Goal: Information Seeking & Learning: Compare options

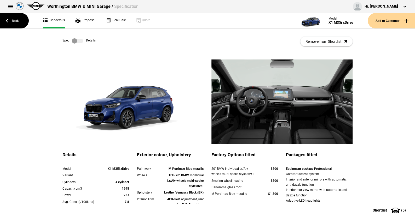
scroll to position [104, 0]
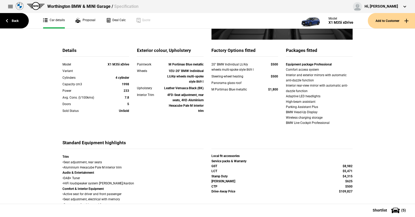
click at [14, 20] on link "Back" at bounding box center [14, 20] width 29 height 15
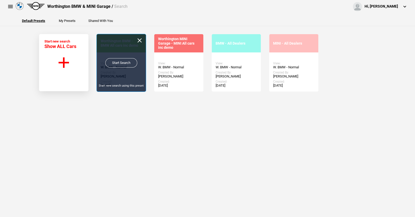
click at [119, 62] on link "Start Search" at bounding box center [121, 62] width 32 height 9
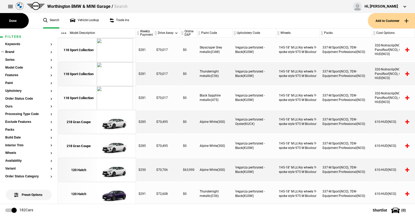
click at [13, 52] on button "Brand" at bounding box center [28, 52] width 47 height 4
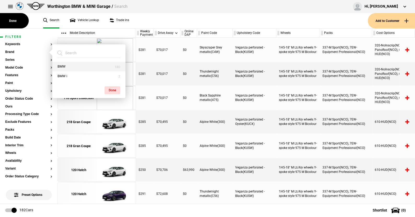
click at [66, 64] on button "BMW" at bounding box center [88, 67] width 73 height 10
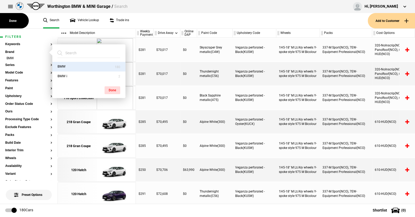
drag, startPoint x: 114, startPoint y: 89, endPoint x: 52, endPoint y: 62, distance: 67.3
click at [113, 88] on button "Done" at bounding box center [112, 90] width 16 height 8
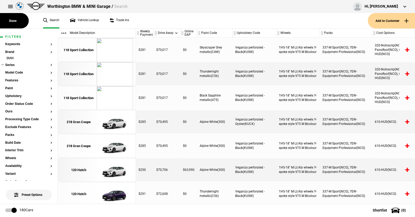
click at [9, 64] on button "Series" at bounding box center [28, 65] width 47 height 4
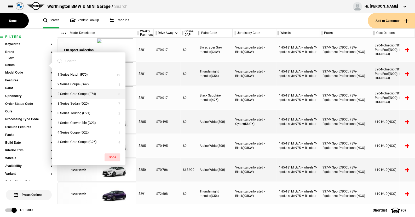
click at [69, 93] on button "2 Series Gran Coupe (F74)" at bounding box center [88, 94] width 73 height 10
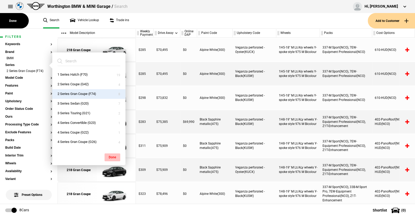
click at [111, 156] on button "Done" at bounding box center [112, 157] width 16 height 8
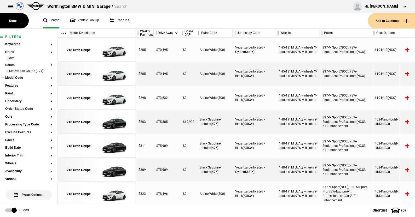
click at [19, 79] on button "Model Code" at bounding box center [28, 78] width 47 height 4
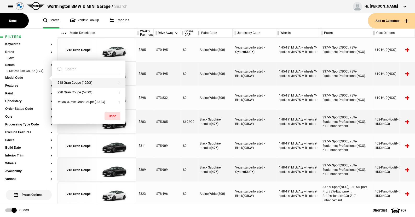
click at [69, 83] on button "218 Gran Coupe (12GG)" at bounding box center [88, 83] width 73 height 10
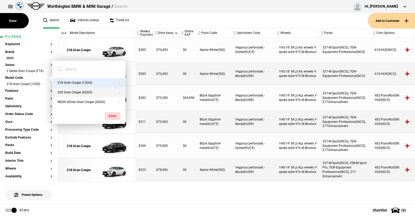
click at [69, 91] on button "220 Gran Coupe (62GG)" at bounding box center [88, 93] width 73 height 10
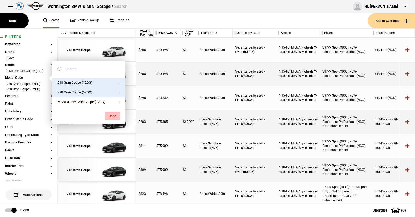
click at [112, 113] on button "Done" at bounding box center [112, 116] width 16 height 8
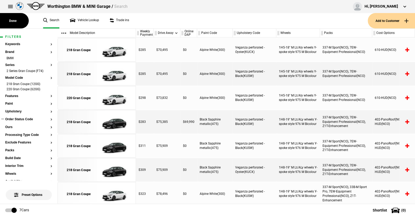
click at [22, 120] on button "Order Status Code" at bounding box center [28, 120] width 47 height 4
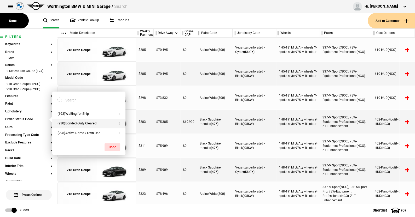
click at [74, 121] on button "(230)Bonded-Duty Cleared" at bounding box center [88, 124] width 73 height 10
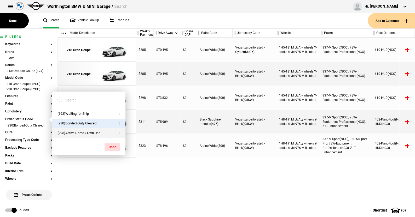
click at [73, 131] on button "(295)Active Demo / Own Use" at bounding box center [88, 133] width 73 height 10
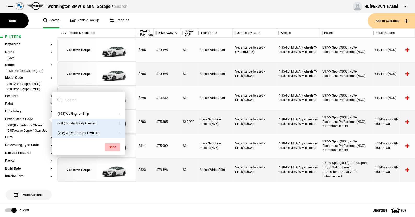
click at [113, 146] on button "Done" at bounding box center [112, 147] width 16 height 8
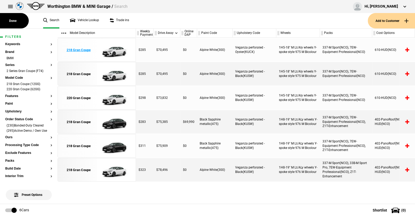
click at [114, 50] on img at bounding box center [115, 49] width 36 height 23
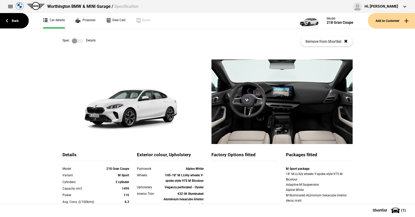
click at [80, 41] on label at bounding box center [77, 40] width 11 height 5
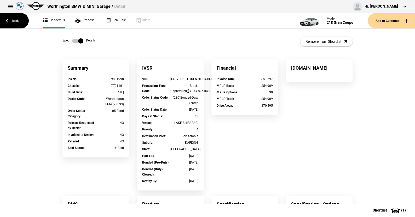
click at [72, 41] on label at bounding box center [77, 40] width 11 height 5
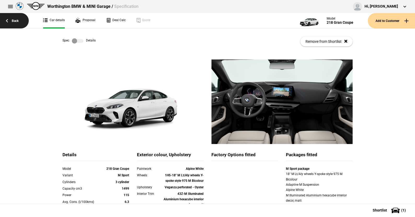
click at [16, 19] on link "Back" at bounding box center [14, 20] width 29 height 15
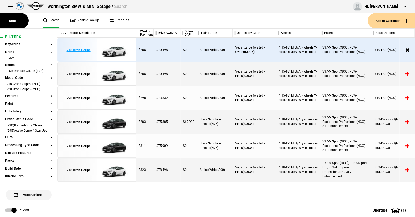
click at [111, 54] on img at bounding box center [115, 49] width 36 height 23
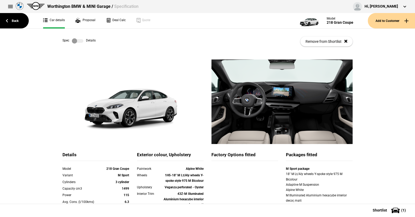
click at [82, 41] on link at bounding box center [77, 40] width 17 height 5
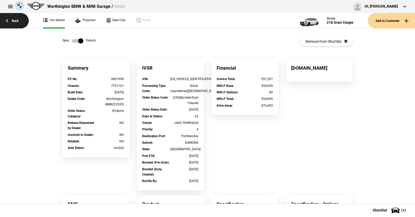
click at [10, 19] on link "Back" at bounding box center [14, 20] width 29 height 15
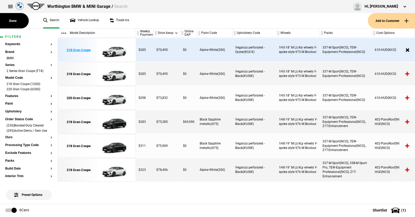
click at [122, 48] on img at bounding box center [115, 49] width 36 height 23
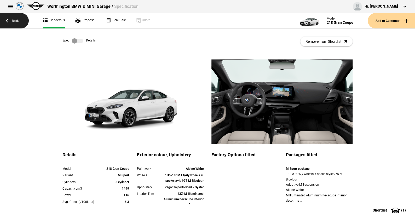
click at [14, 19] on link "Back" at bounding box center [14, 20] width 29 height 15
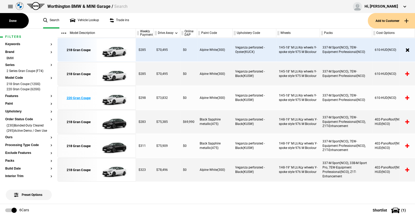
click at [113, 98] on img at bounding box center [115, 97] width 36 height 23
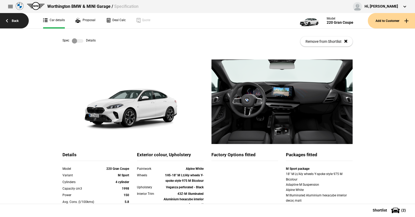
click at [17, 18] on link "Back" at bounding box center [14, 20] width 29 height 15
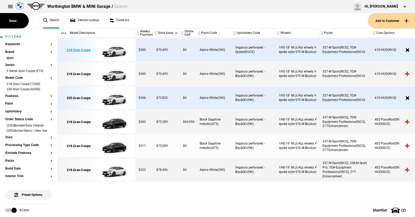
click at [114, 52] on img at bounding box center [115, 49] width 36 height 23
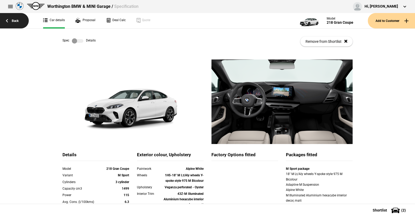
click at [14, 18] on link "Back" at bounding box center [14, 20] width 29 height 15
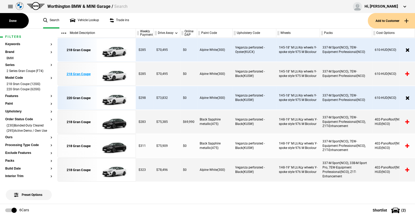
click at [115, 73] on img at bounding box center [115, 73] width 36 height 23
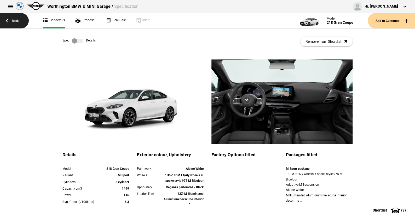
click at [15, 19] on link "Back" at bounding box center [14, 20] width 29 height 15
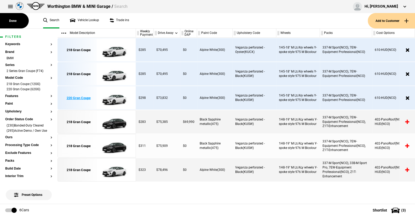
click at [116, 99] on img at bounding box center [115, 97] width 36 height 23
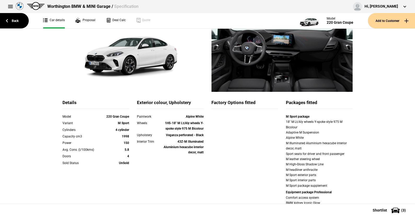
scroll to position [26, 0]
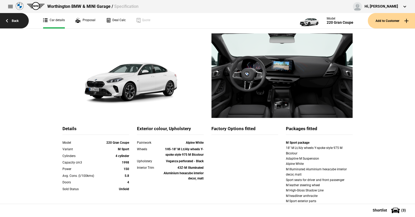
click at [14, 20] on link "Back" at bounding box center [14, 20] width 29 height 15
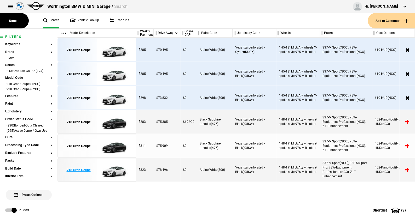
click at [114, 170] on img at bounding box center [115, 169] width 36 height 23
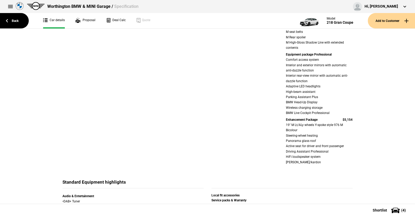
scroll to position [235, 0]
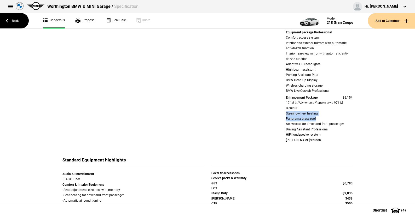
drag, startPoint x: 278, startPoint y: 115, endPoint x: 322, endPoint y: 119, distance: 44.3
click at [328, 117] on div "Details Model 218 Gran Coupe Variant M Sport Cylinders 3 cylinder Capacity cm3 …" at bounding box center [207, 37] width 298 height 240
click at [279, 117] on div "Details Model 218 Gran Coupe Variant M Sport Cylinders 3 cylinder Capacity cm3 …" at bounding box center [207, 37] width 298 height 240
click at [282, 126] on div "M Sport package Adaptive M Suspension Alpine White M Illuminated Aluminium hexa…" at bounding box center [319, 37] width 74 height 213
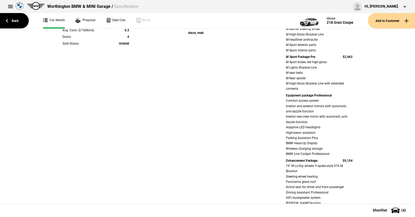
scroll to position [130, 0]
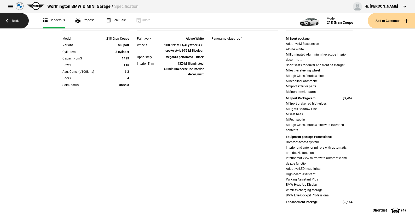
click at [15, 19] on link "Back" at bounding box center [14, 20] width 29 height 15
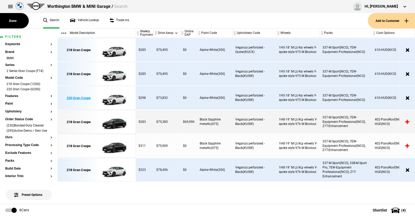
click at [114, 97] on img at bounding box center [115, 97] width 36 height 23
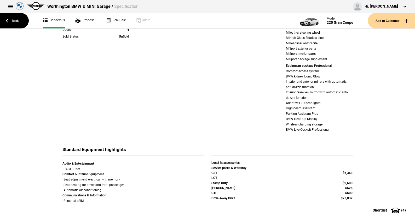
scroll to position [169, 0]
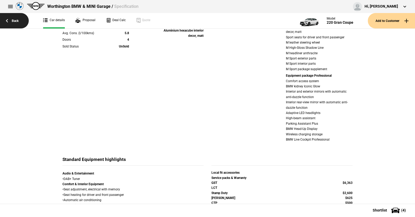
click at [15, 20] on link "Back" at bounding box center [14, 20] width 29 height 15
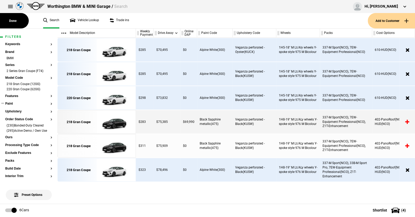
click at [11, 103] on button "Paint" at bounding box center [28, 104] width 47 height 4
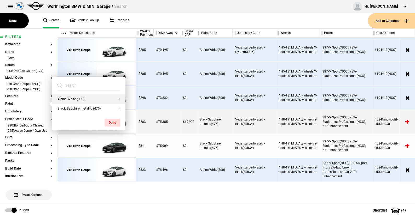
click at [66, 99] on button "Alpine White (300)" at bounding box center [88, 99] width 73 height 10
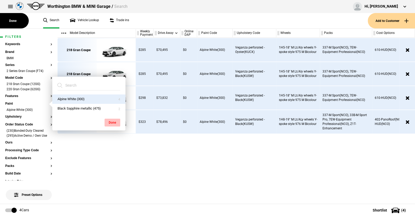
click at [111, 120] on button "Done" at bounding box center [112, 123] width 16 height 8
